Goal: Navigation & Orientation: Find specific page/section

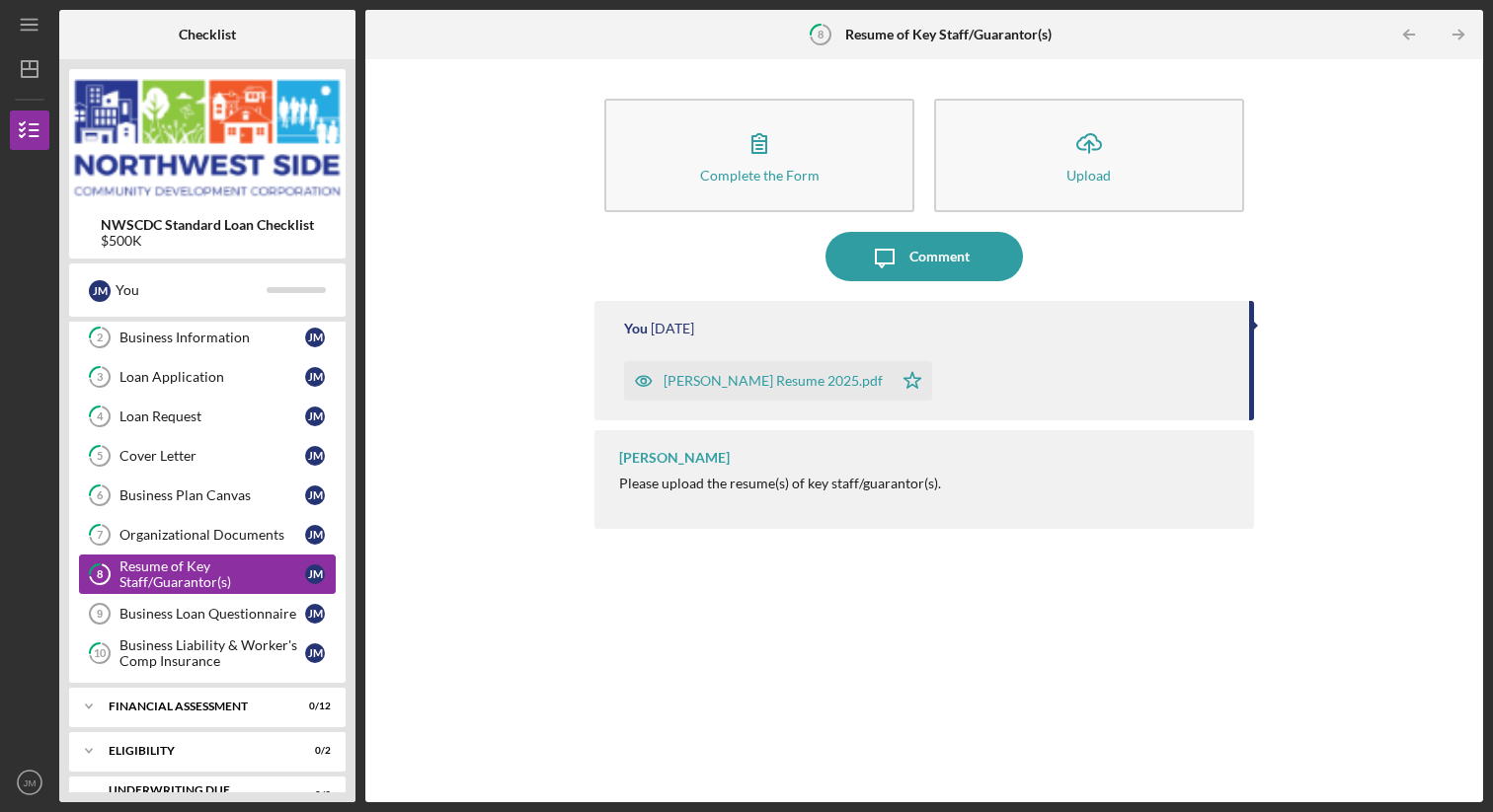
scroll to position [161, 0]
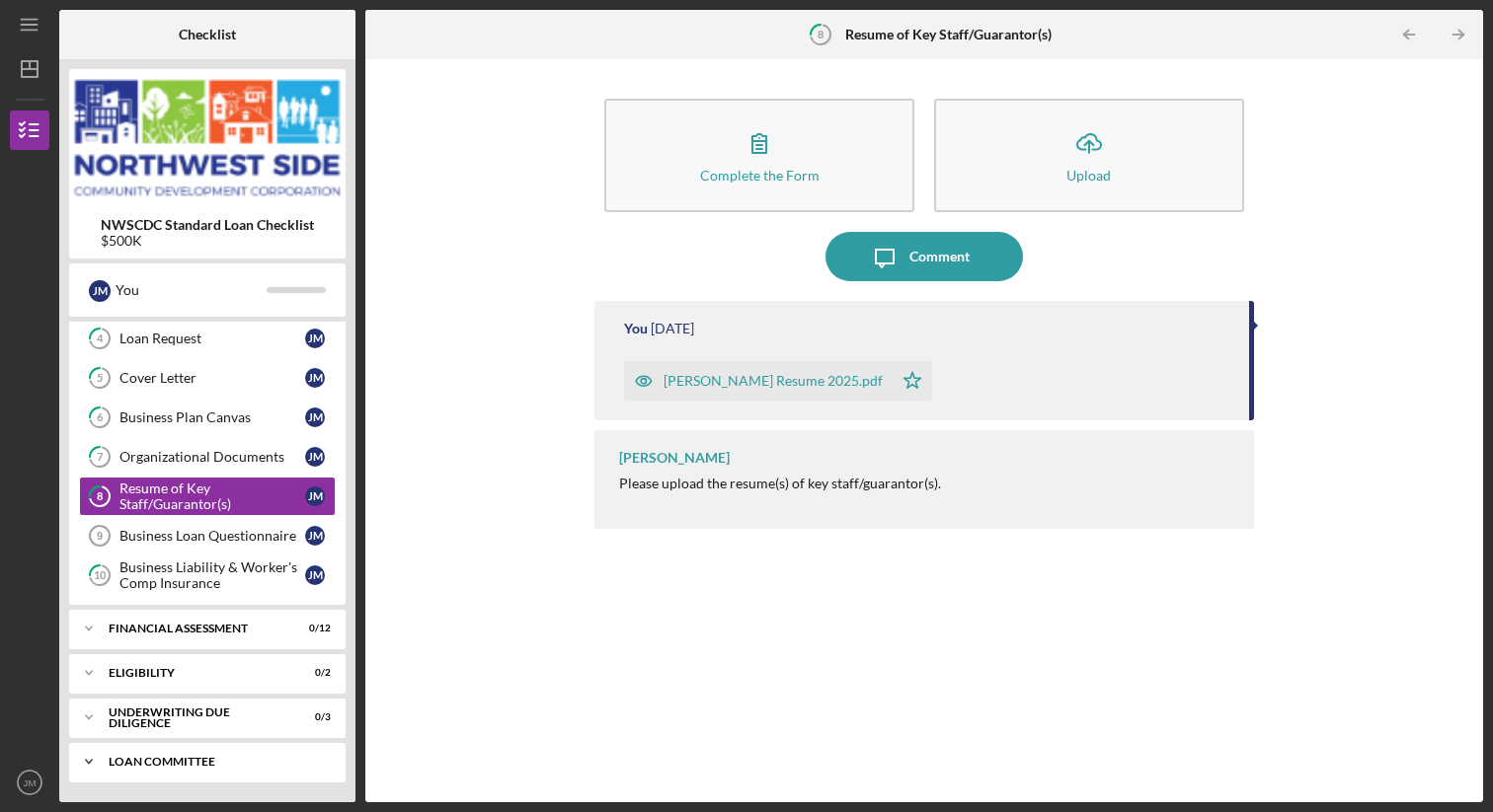
click at [89, 754] on icon "Icon/Expander" at bounding box center [89, 761] width 40 height 40
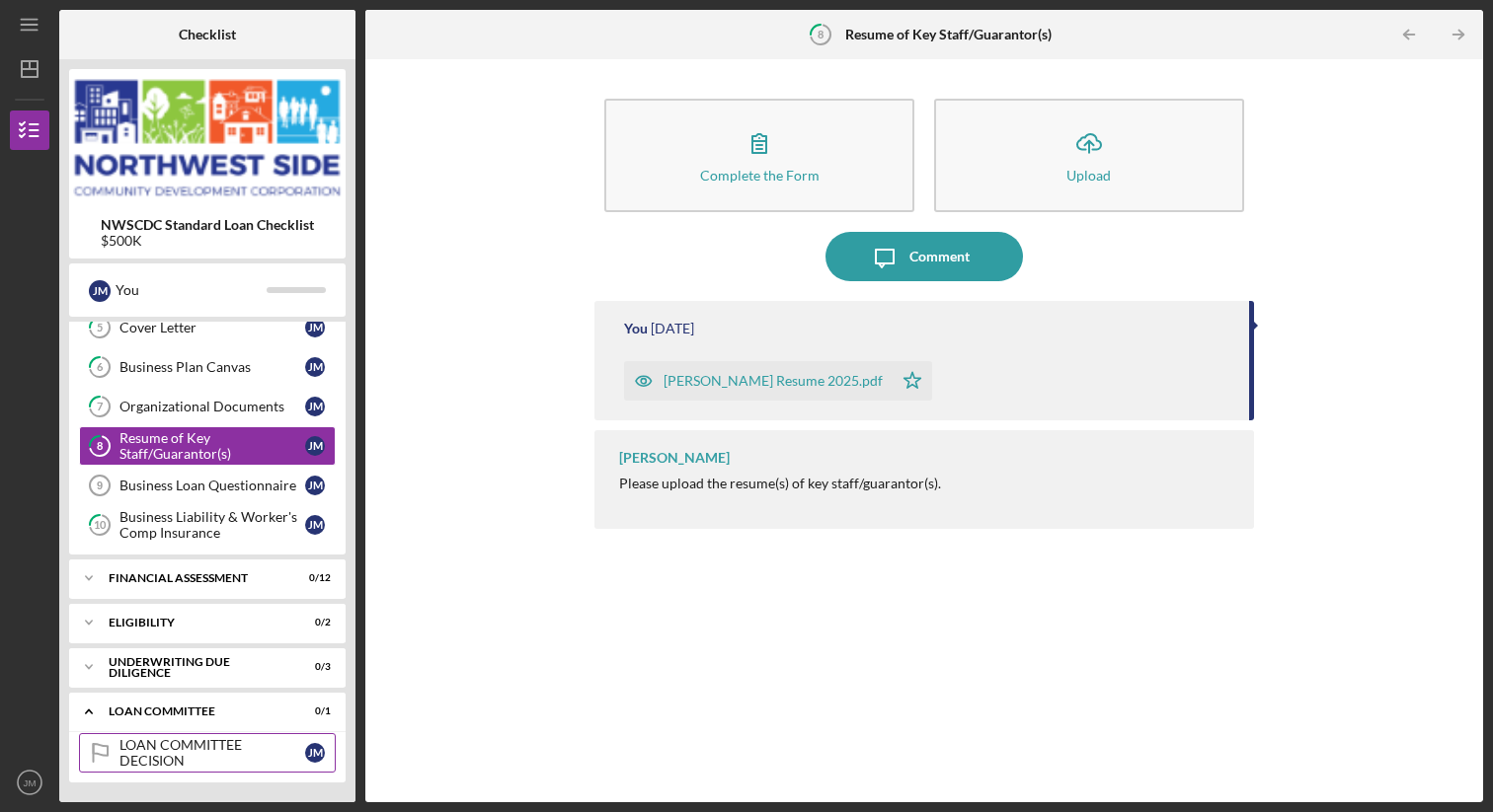
click at [150, 756] on div "LOAN COMMITTEE DECISION" at bounding box center [212, 753] width 185 height 32
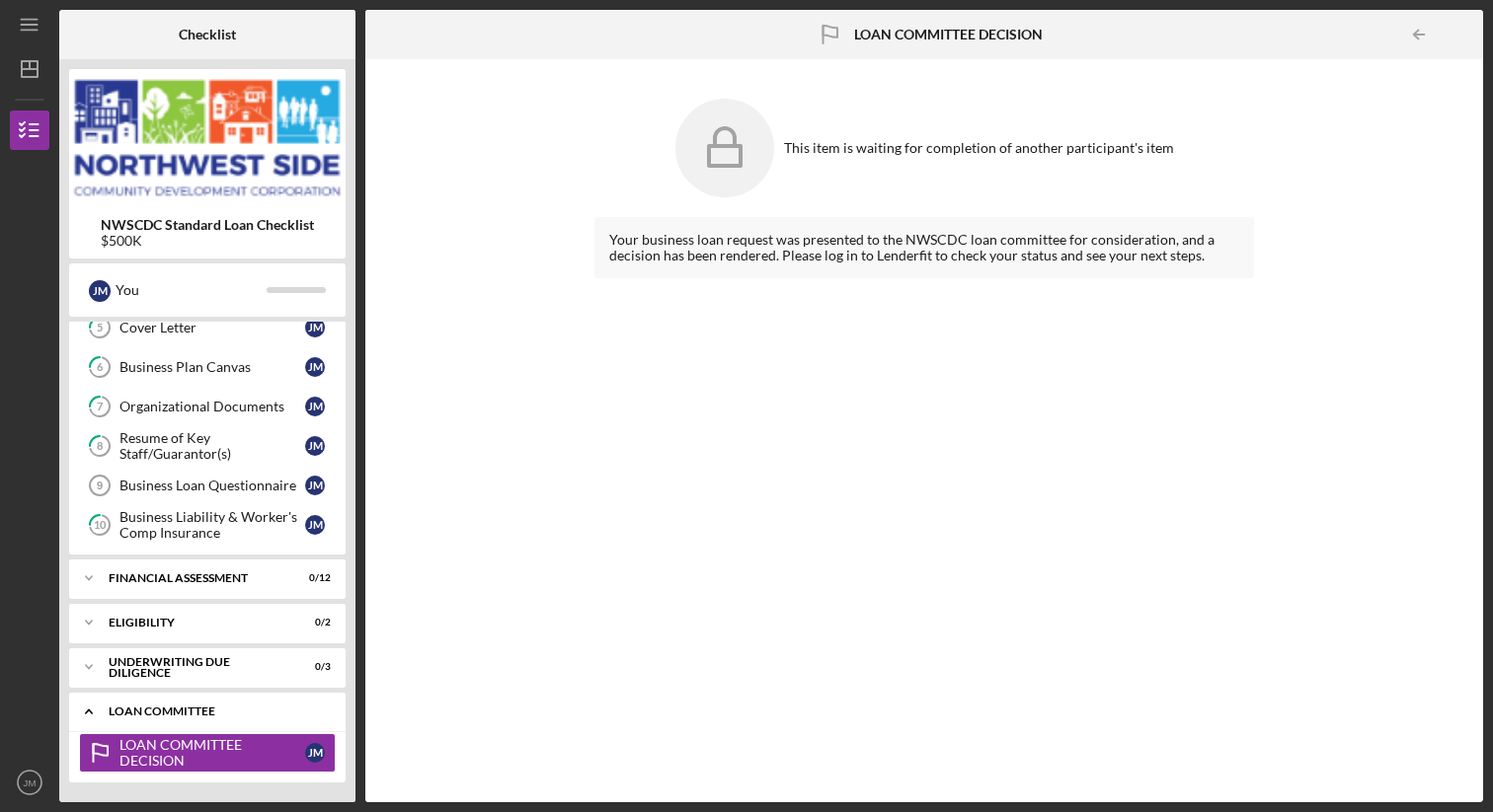
click at [164, 705] on div "Loan committee" at bounding box center [215, 711] width 212 height 12
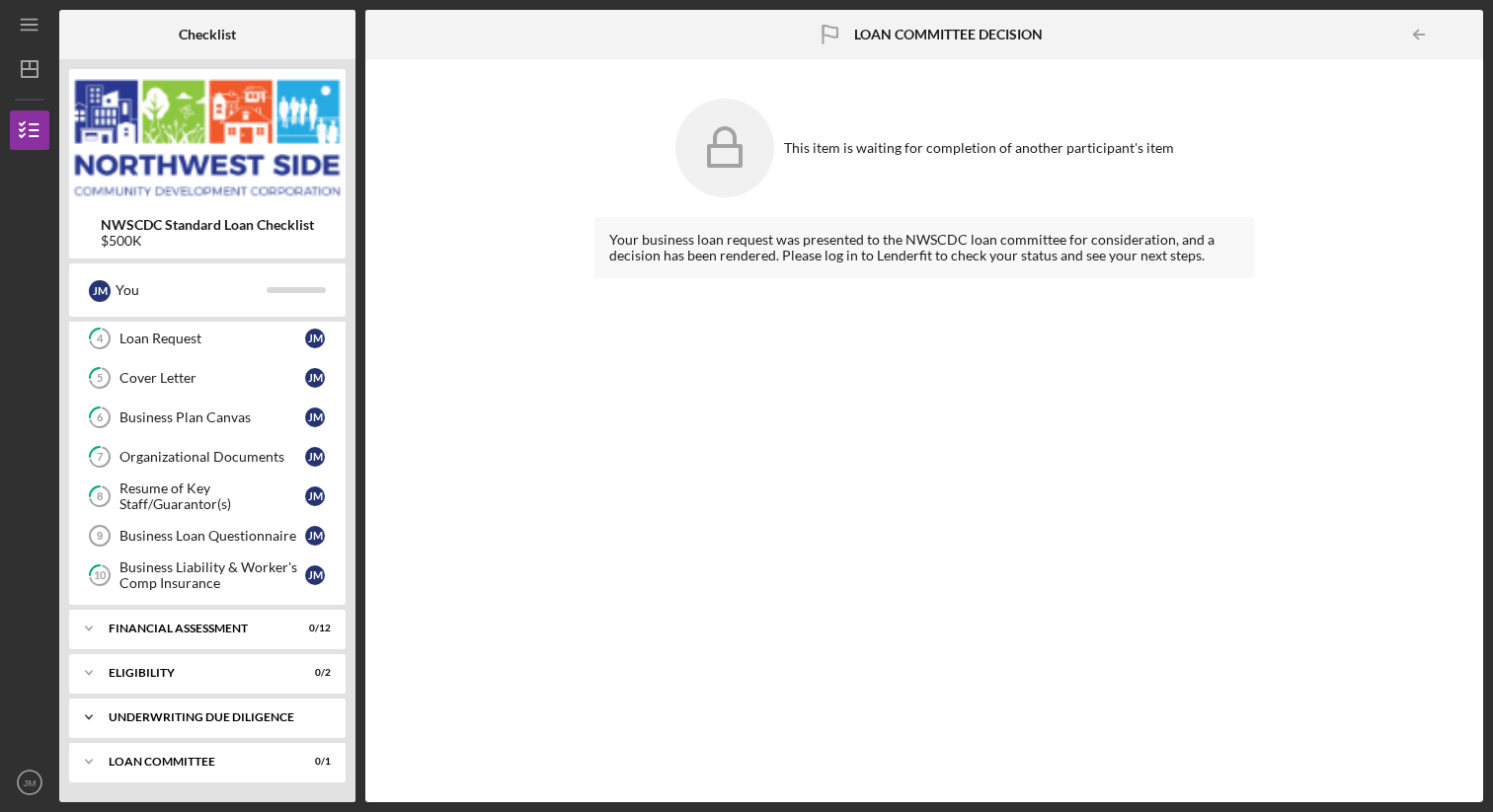
click at [157, 724] on div "Icon/Expander underwriting Due Diligence 0 / 3" at bounding box center [207, 717] width 276 height 40
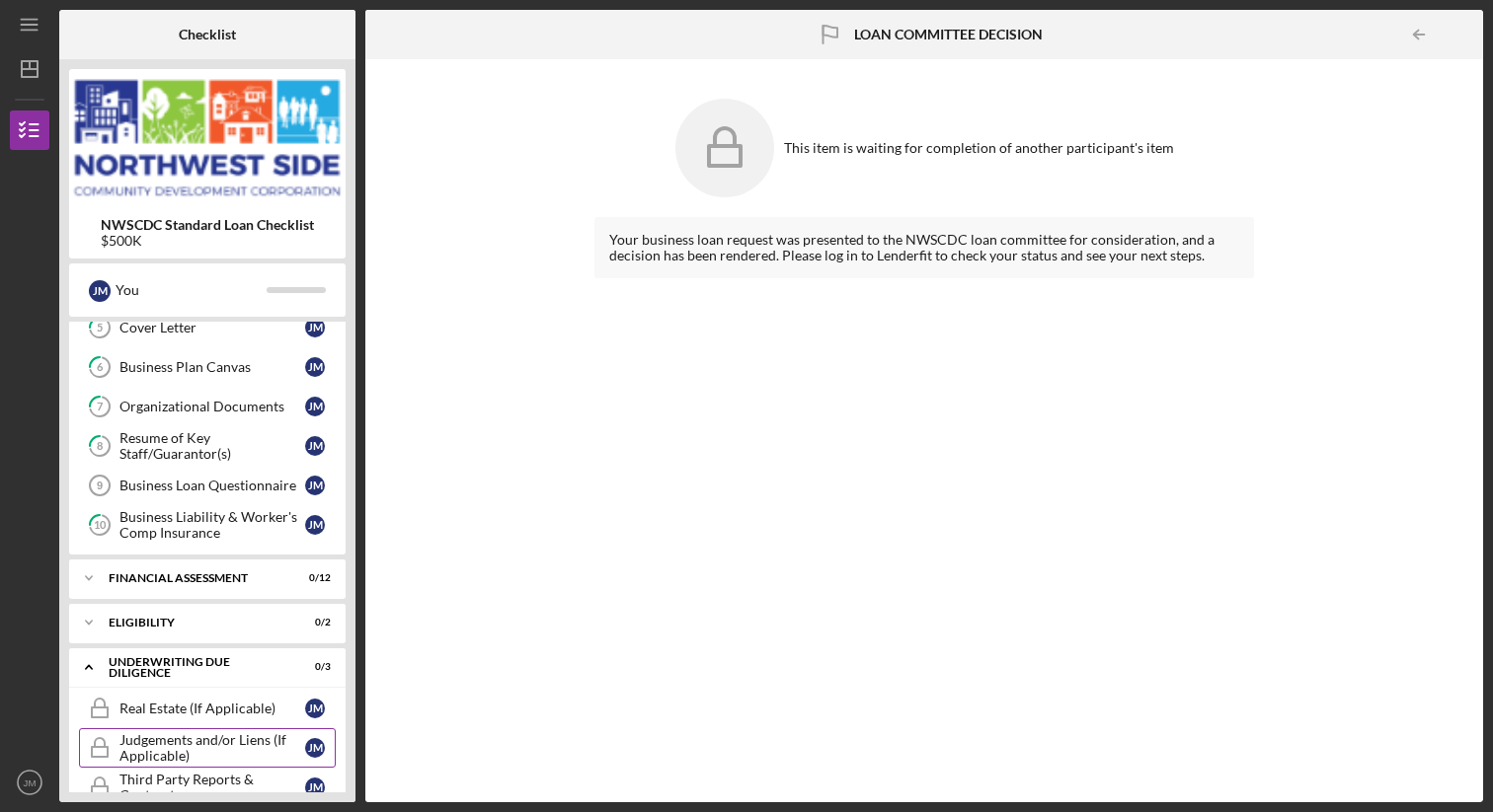
click at [167, 746] on div "Judgements and/or Liens (If Applicable)" at bounding box center [212, 748] width 185 height 32
